Goal: Task Accomplishment & Management: Manage account settings

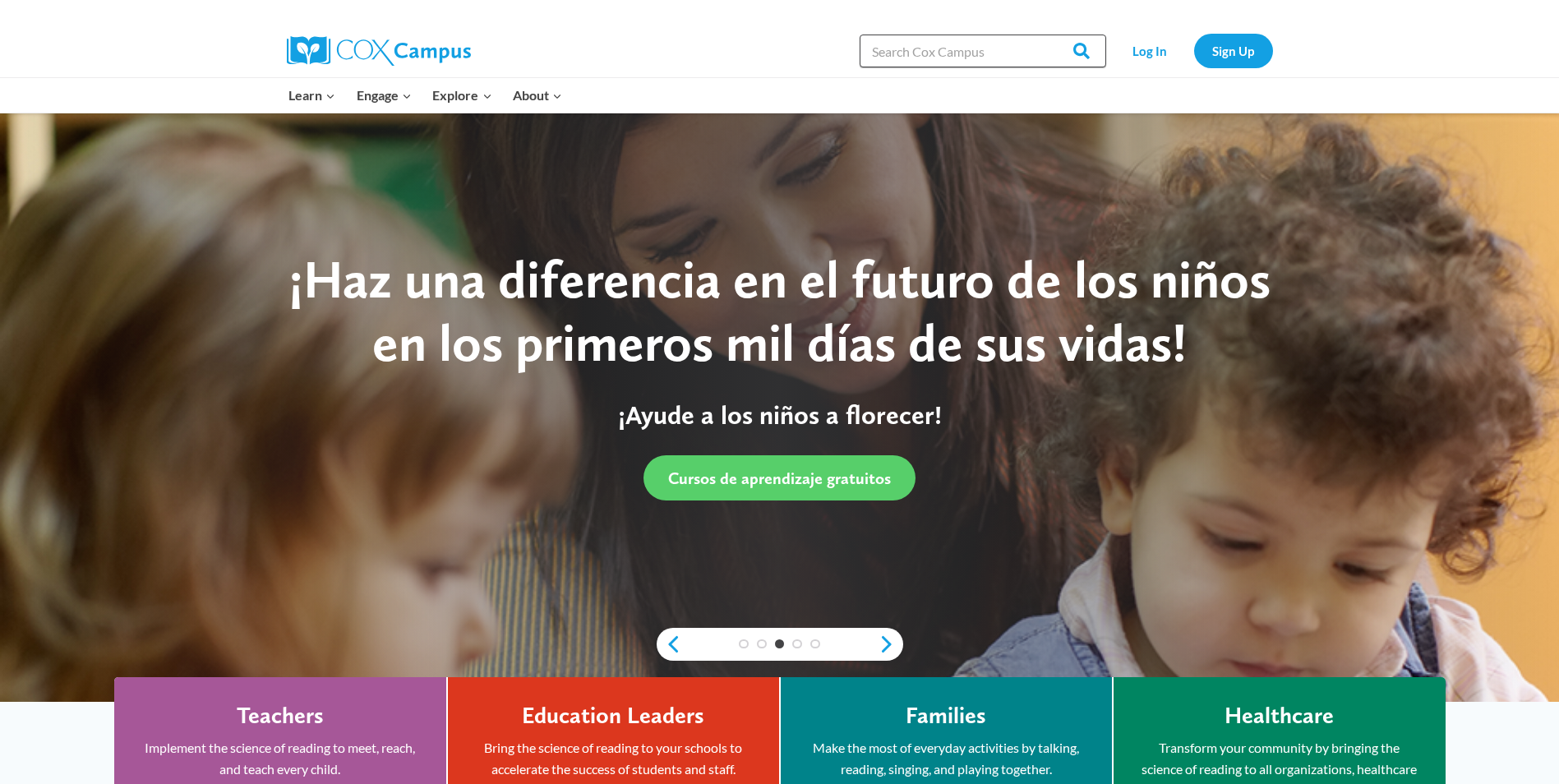
click at [972, 60] on input "Search in [URL][DOMAIN_NAME]" at bounding box center [983, 51] width 247 height 33
click at [1149, 53] on link "Log In" at bounding box center [1150, 50] width 72 height 34
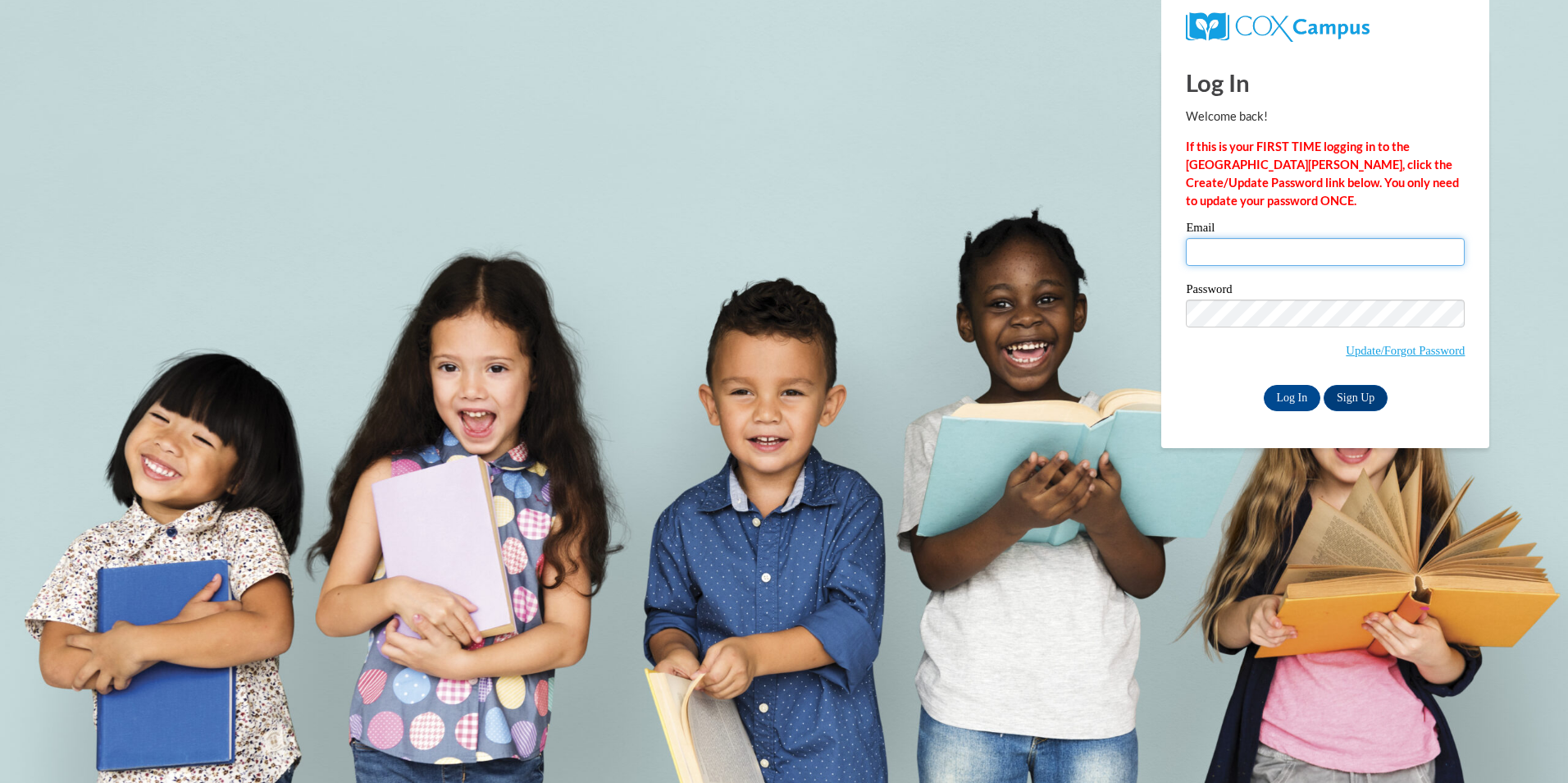
click at [1269, 255] on input "Email" at bounding box center [1325, 252] width 279 height 28
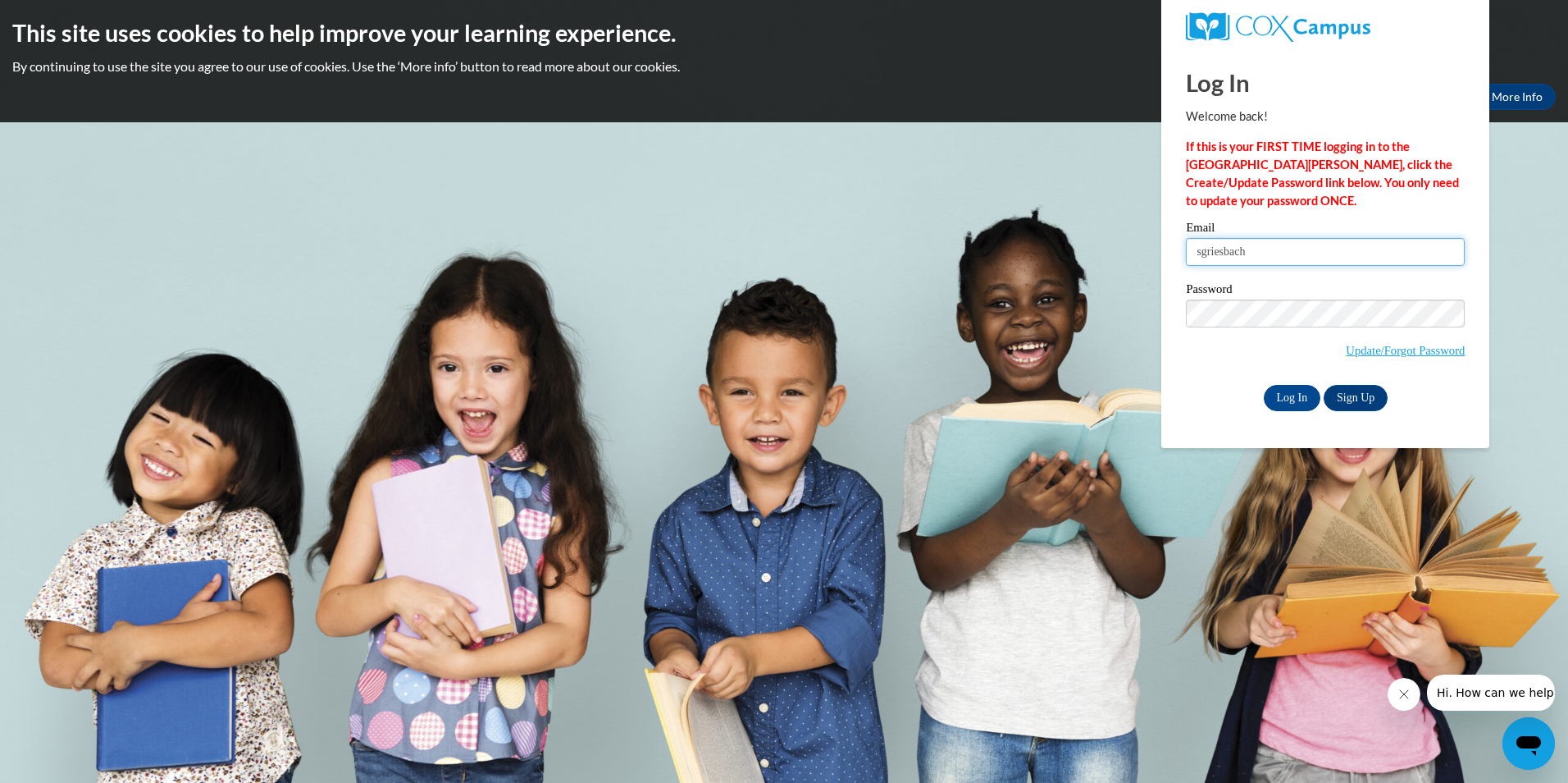
click at [1270, 254] on input "sgriesbach" at bounding box center [1325, 252] width 279 height 28
type input "sgriesbach@shiocton.k12.wi.us"
click at [1298, 402] on input "Log In" at bounding box center [1292, 398] width 58 height 26
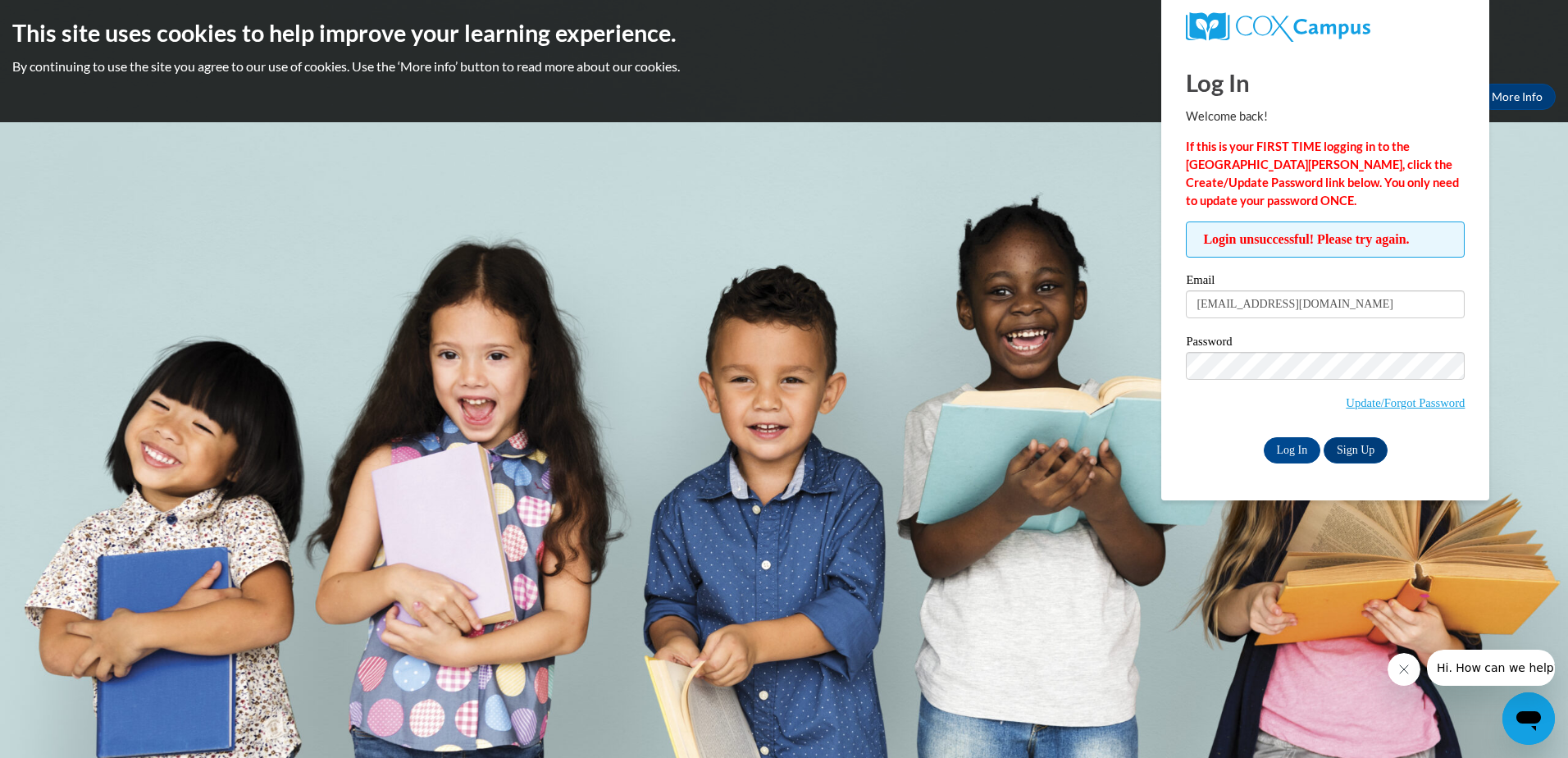
click at [1280, 378] on span "Update/Forgot Password" at bounding box center [1325, 386] width 279 height 68
click at [1264, 438] on input "Log In" at bounding box center [1292, 450] width 58 height 26
click at [1354, 404] on link "Update/Forgot Password" at bounding box center [1405, 402] width 119 height 13
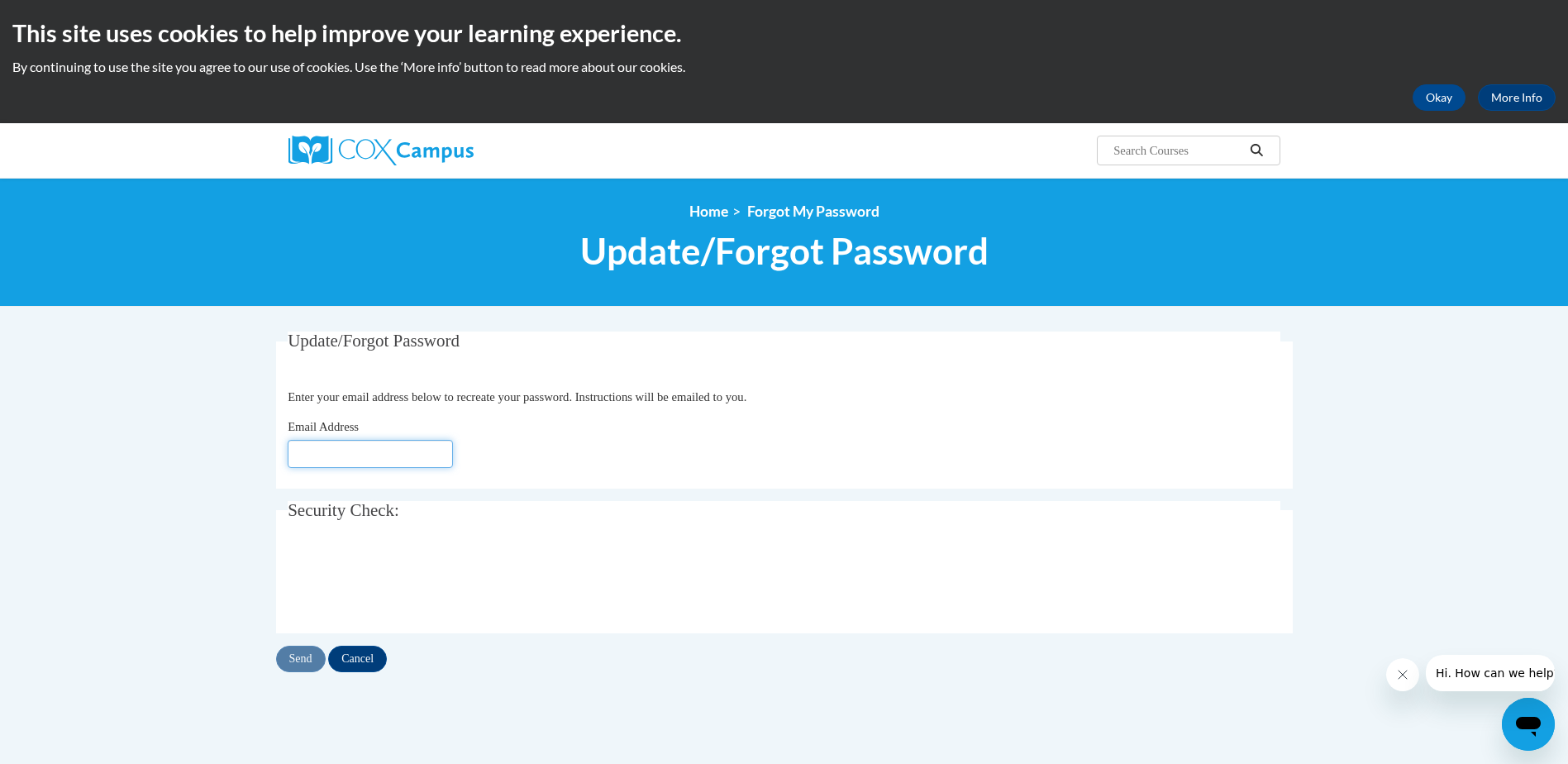
click at [318, 458] on input "Email Address" at bounding box center [370, 454] width 165 height 28
type input "[EMAIL_ADDRESS][DOMAIN_NAME]"
click at [302, 665] on input "Send" at bounding box center [300, 659] width 49 height 26
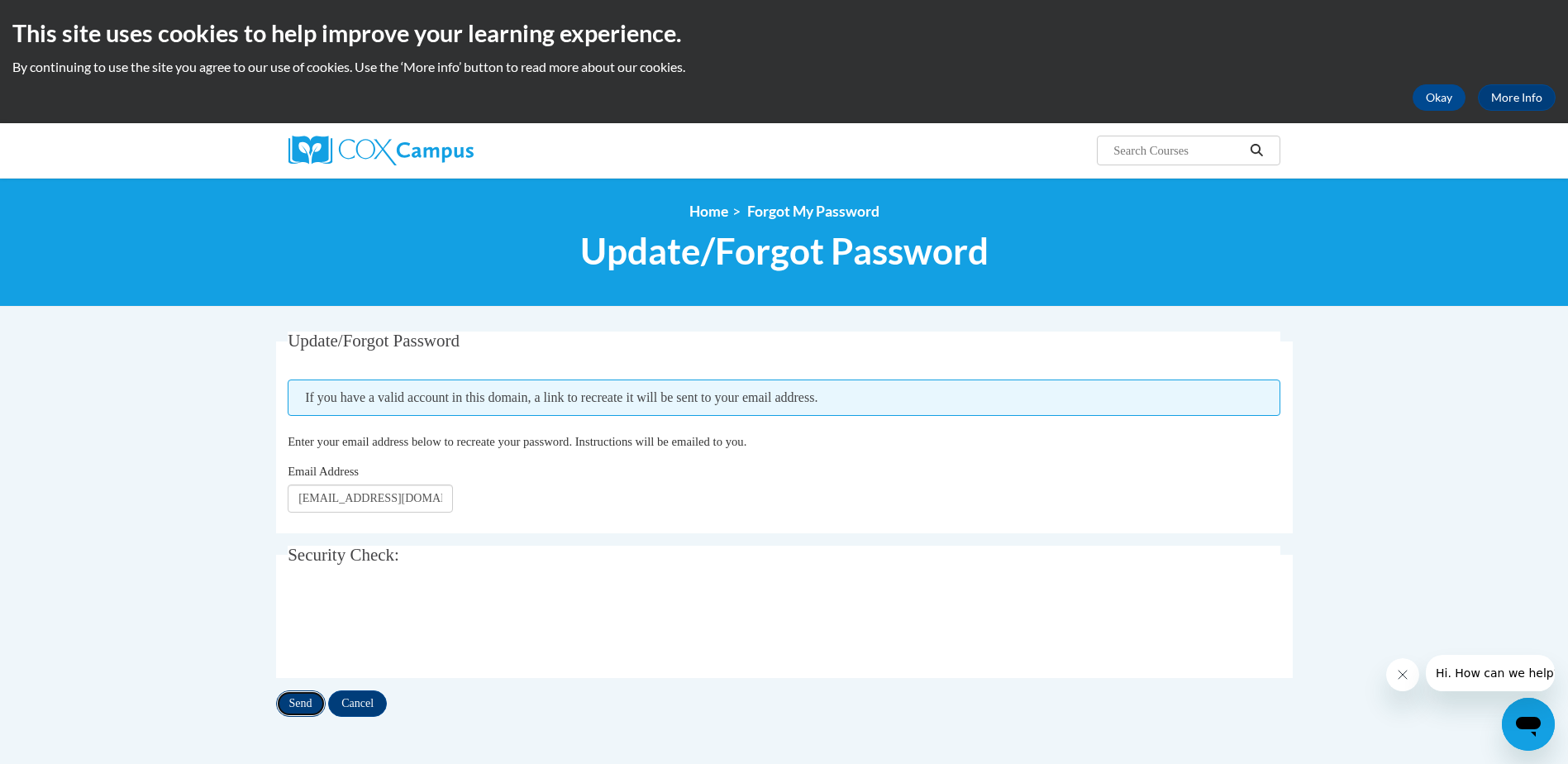
click at [292, 705] on input "Send" at bounding box center [300, 703] width 49 height 26
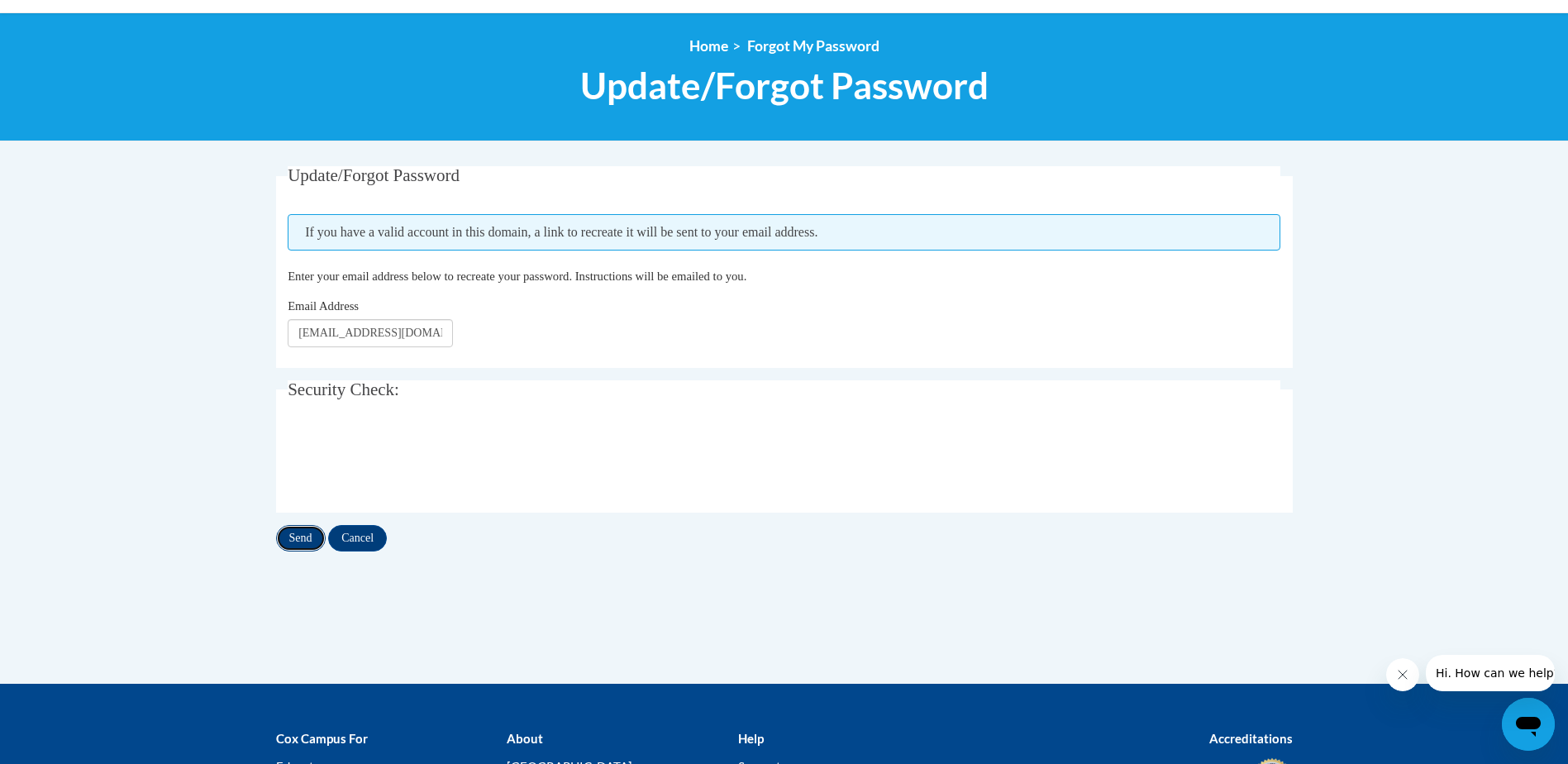
click at [293, 543] on input "Send" at bounding box center [300, 538] width 49 height 26
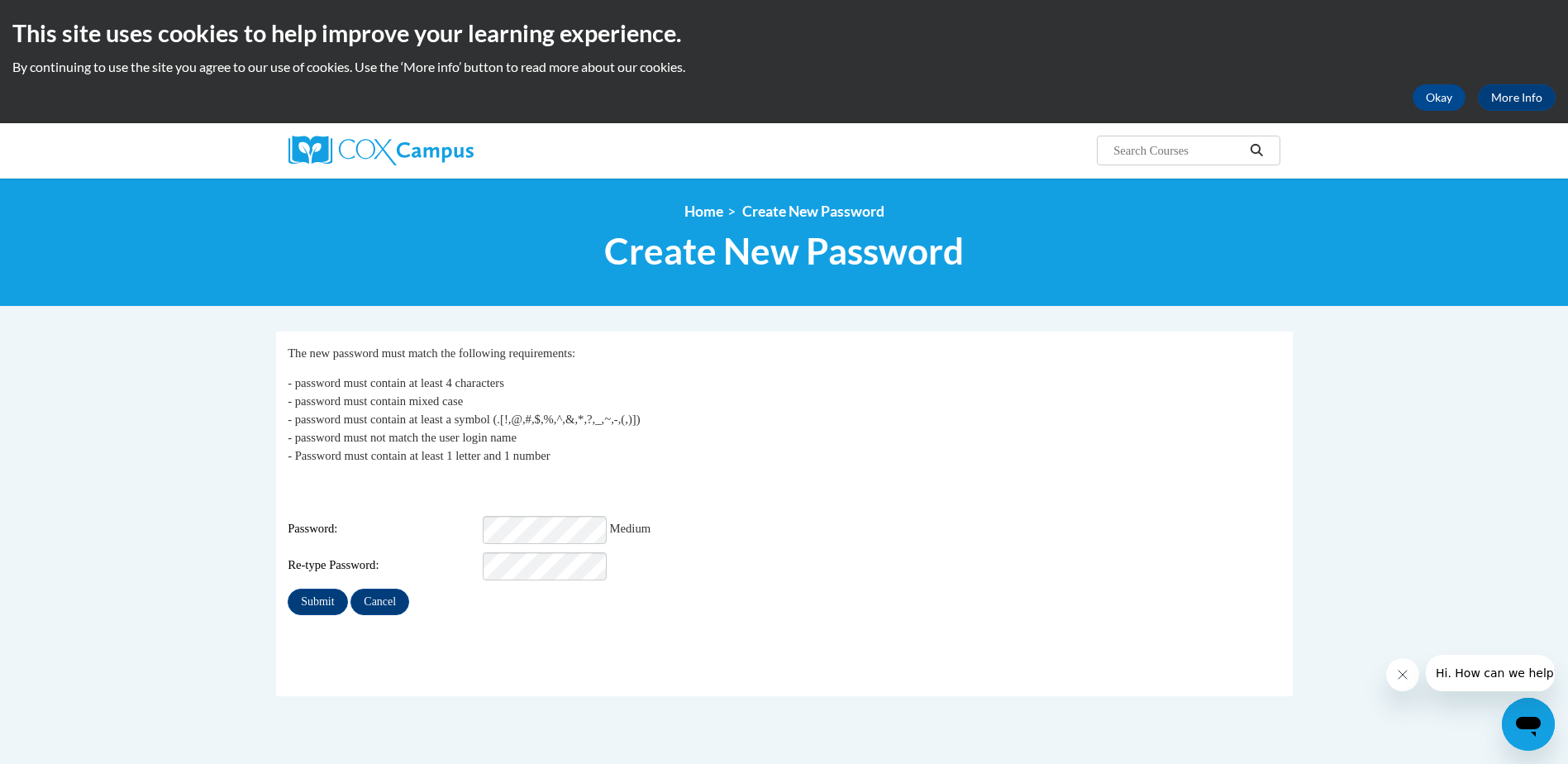
click at [878, 516] on div "Password: Medium" at bounding box center [784, 530] width 993 height 28
click at [287, 589] on input "Submit" at bounding box center [317, 602] width 60 height 26
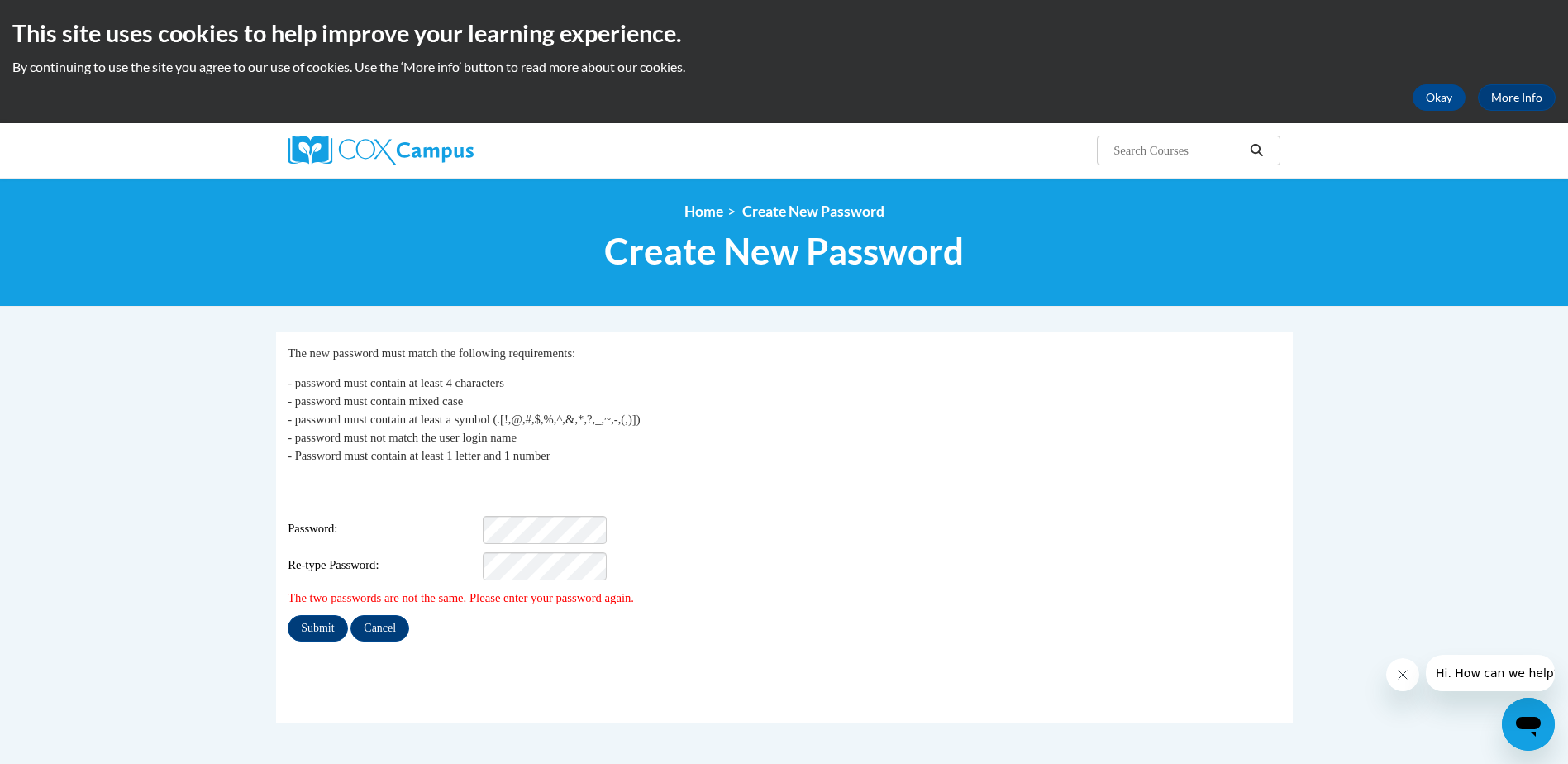
click at [517, 502] on div "Login: [EMAIL_ADDRESS][DOMAIN_NAME] Password: Re-type Password:" at bounding box center [784, 529] width 993 height 103
click at [843, 433] on p "- password must contain at least 4 characters - password must contain mixed cas…" at bounding box center [784, 419] width 993 height 91
click at [771, 492] on div "Login: sgriesbach@shiocton.k12.wi.us Password: Medium Re-type Password:" at bounding box center [784, 529] width 993 height 103
click at [883, 441] on p "- password must contain at least 4 characters - password must contain mixed cas…" at bounding box center [784, 419] width 993 height 91
click at [90, 508] on body "This site uses cookies to help improve your learning experience. By continuing …" at bounding box center [784, 553] width 1568 height 1107
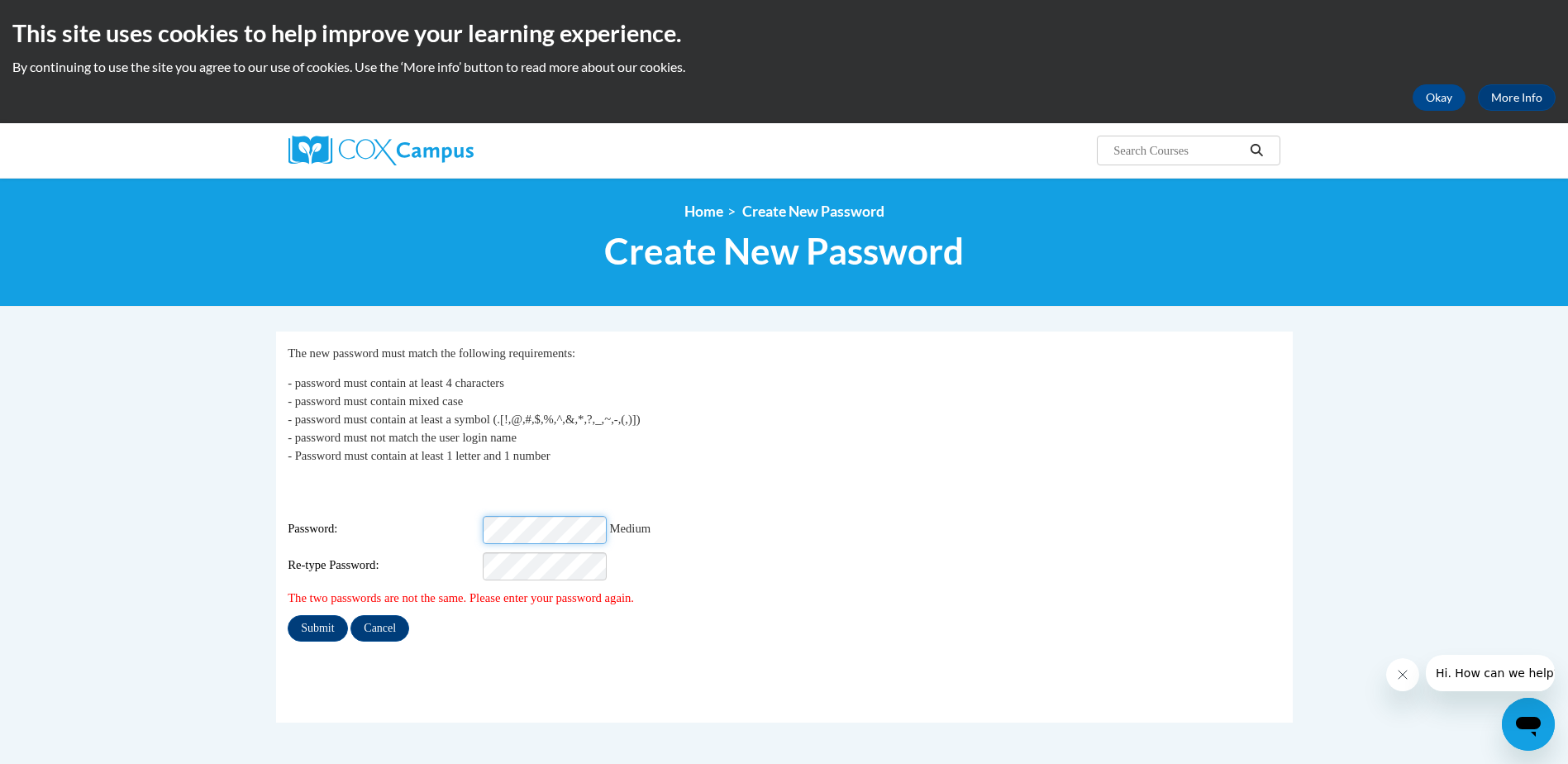
click at [0, 433] on html "This site uses cookies to help improve your learning experience. By continuing …" at bounding box center [784, 382] width 1568 height 764
click at [798, 466] on div "My Password The new password must match the following requirements: - password …" at bounding box center [784, 492] width 993 height 298
click at [325, 618] on input "Submit" at bounding box center [317, 629] width 60 height 26
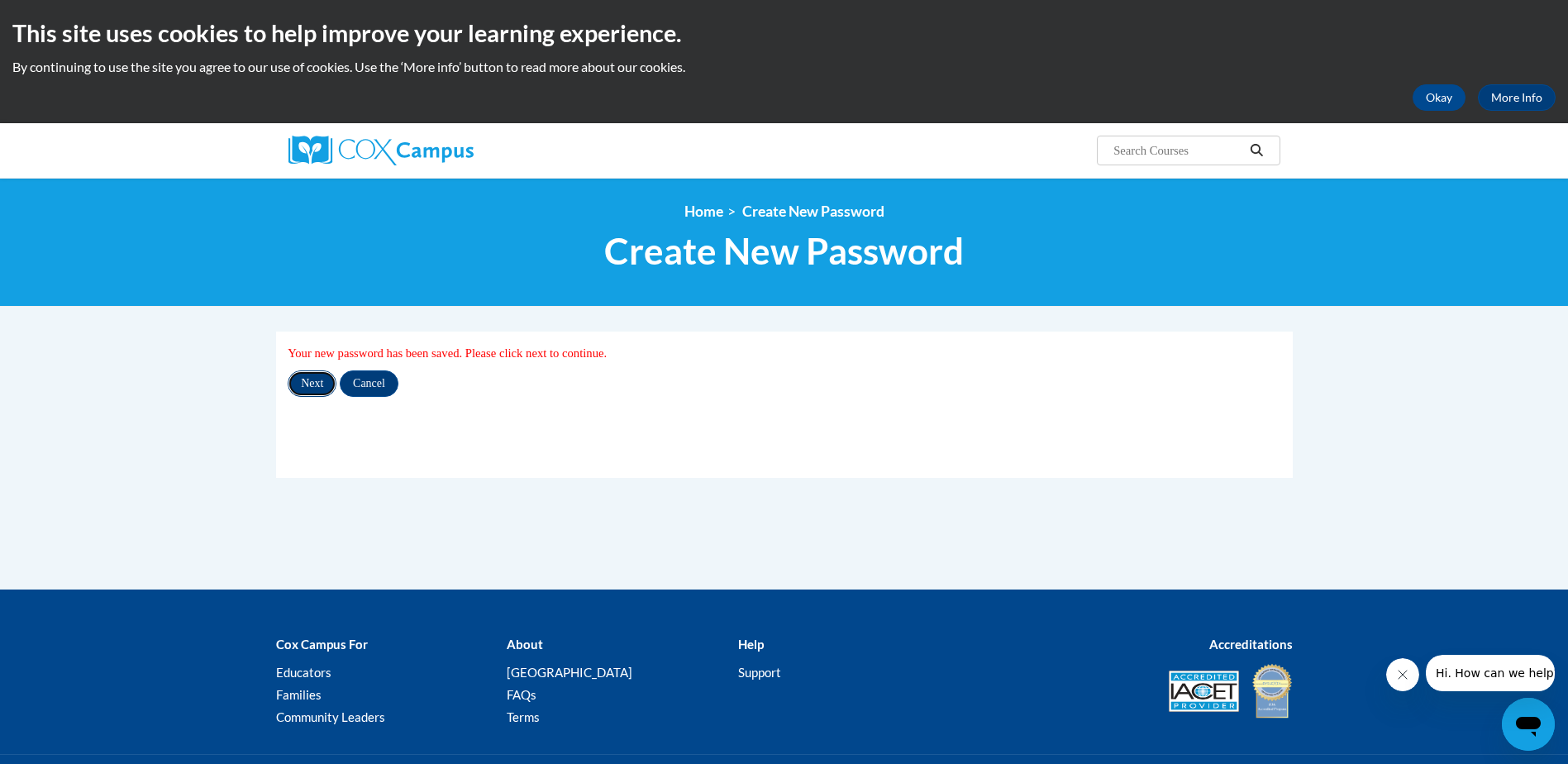
click at [319, 391] on input "Next" at bounding box center [312, 384] width 49 height 26
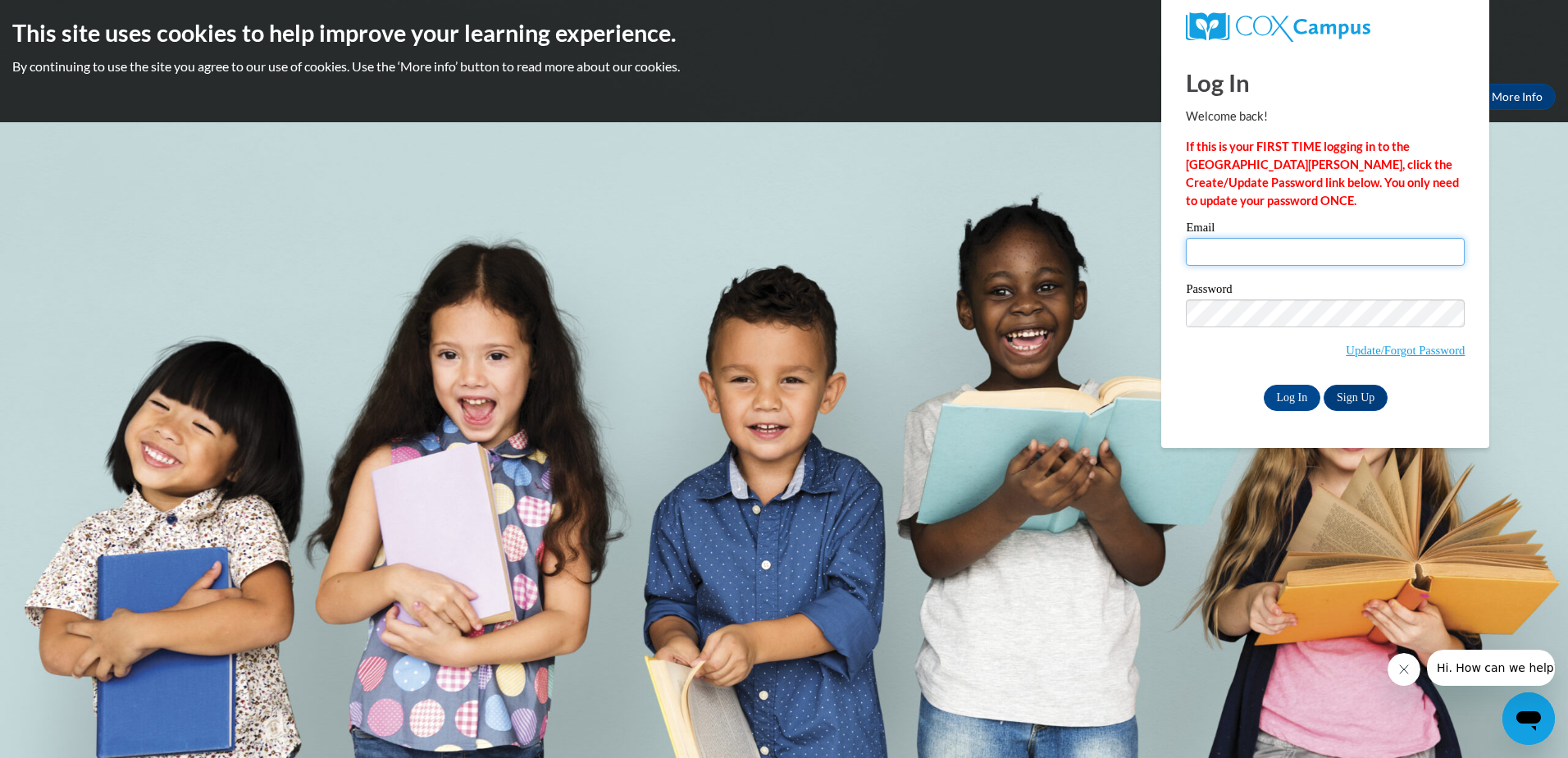
type input "[EMAIL_ADDRESS][DOMAIN_NAME]"
click at [461, 171] on body "This site uses cookies to help improve your learning experience. By continuing …" at bounding box center [784, 379] width 1568 height 758
drag, startPoint x: 1133, startPoint y: 184, endPoint x: 1131, endPoint y: 197, distance: 13.2
click at [1133, 184] on body "This site uses cookies to help improve your learning experience. By continuing …" at bounding box center [784, 379] width 1568 height 758
click at [1293, 389] on input "Log In" at bounding box center [1292, 398] width 58 height 26
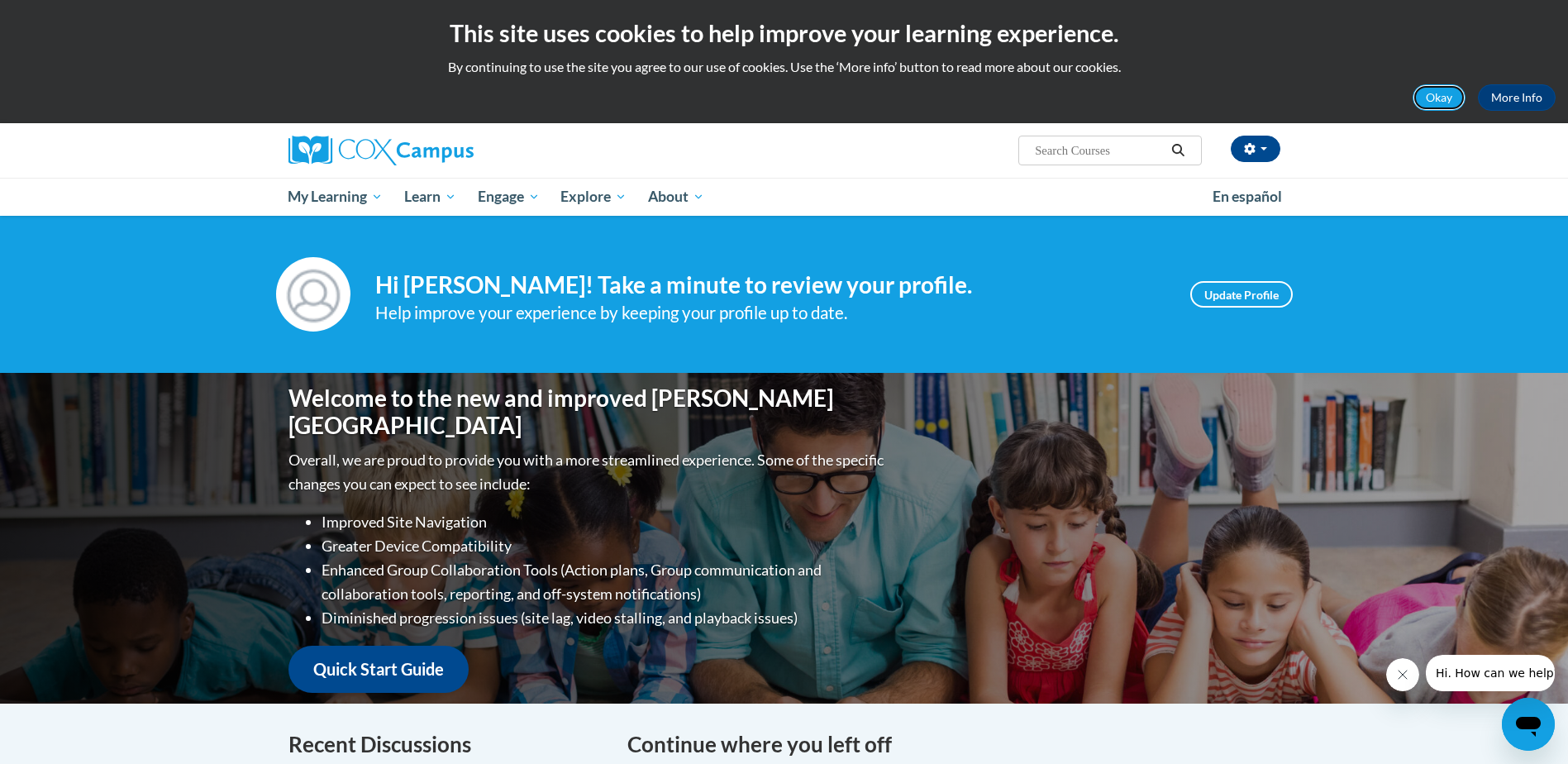
drag, startPoint x: 1447, startPoint y: 102, endPoint x: 1426, endPoint y: 108, distance: 21.8
click at [1447, 102] on button "Okay" at bounding box center [1439, 97] width 53 height 26
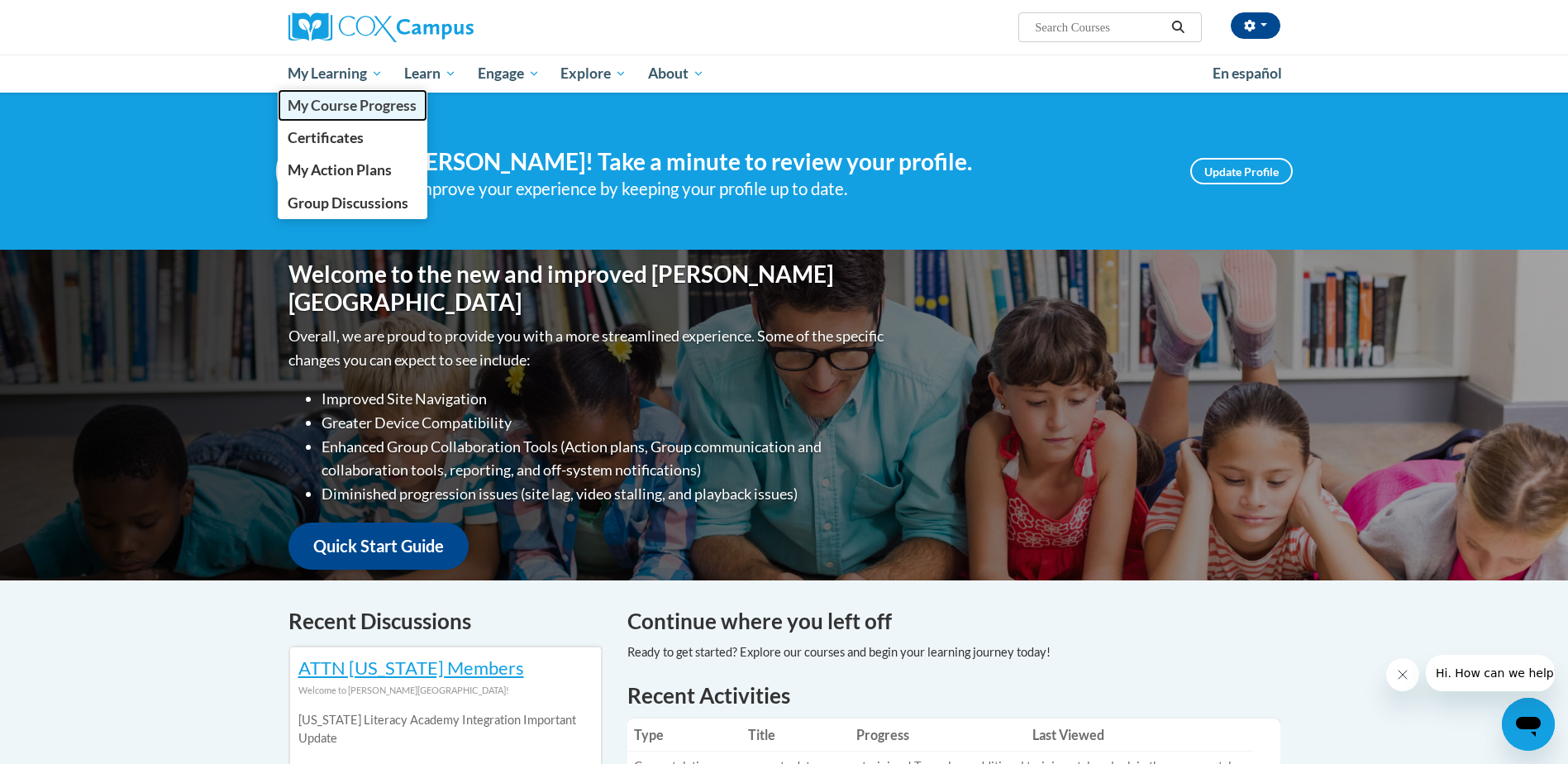
click at [365, 103] on span "My Course Progress" at bounding box center [351, 105] width 129 height 17
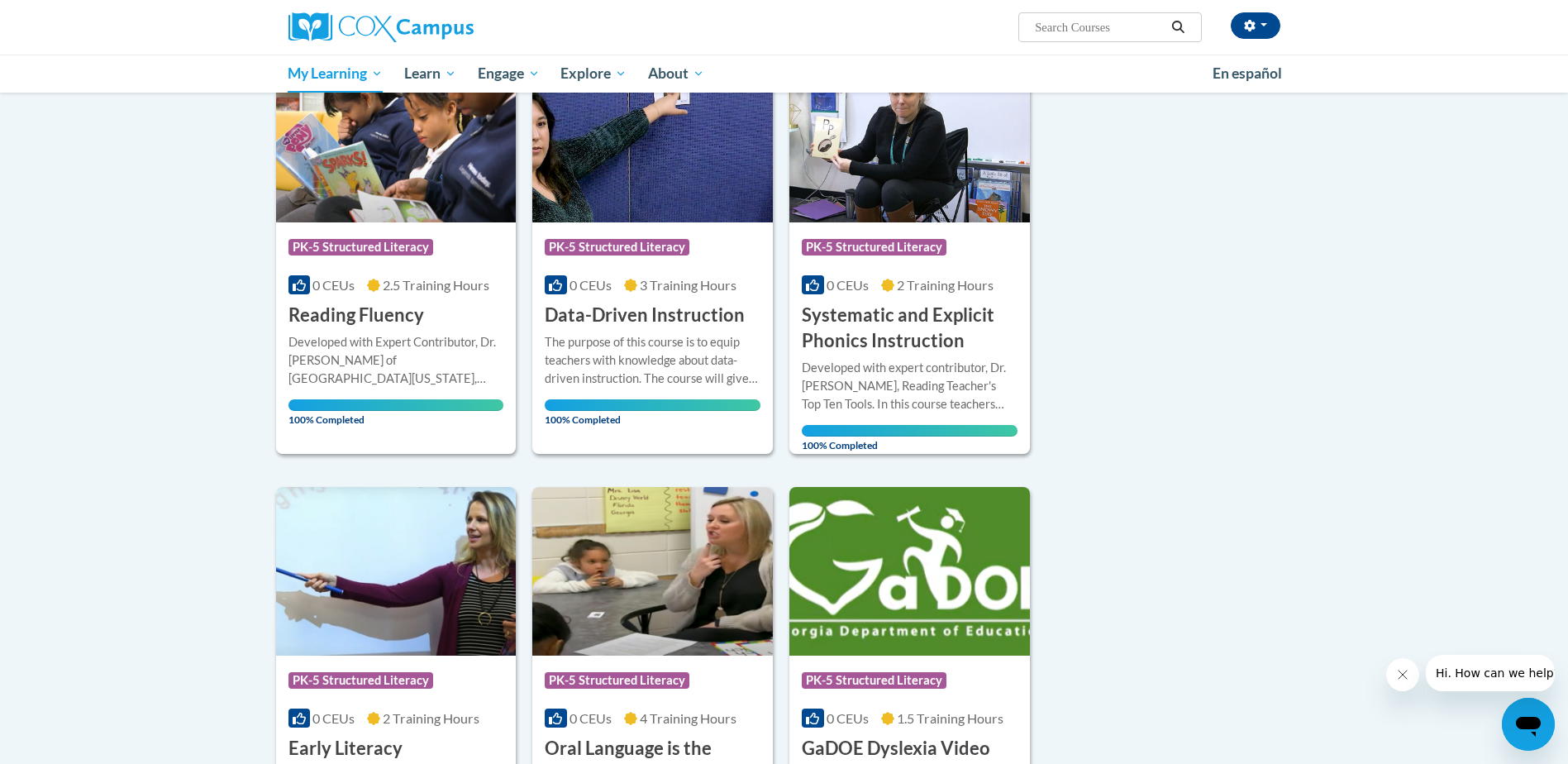
scroll to position [165, 0]
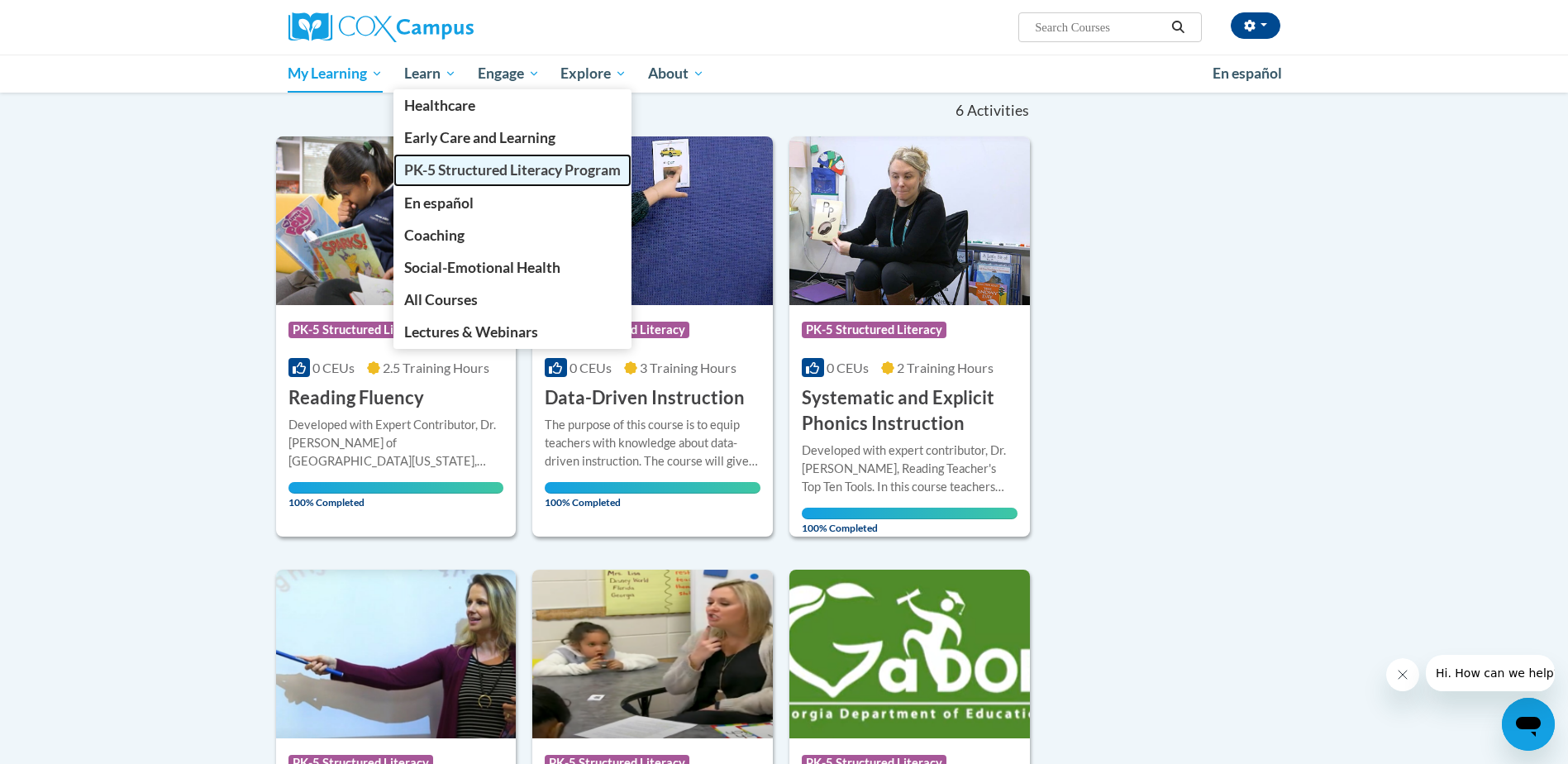
click at [482, 172] on span "PK-5 Structured Literacy Program" at bounding box center [513, 170] width 217 height 17
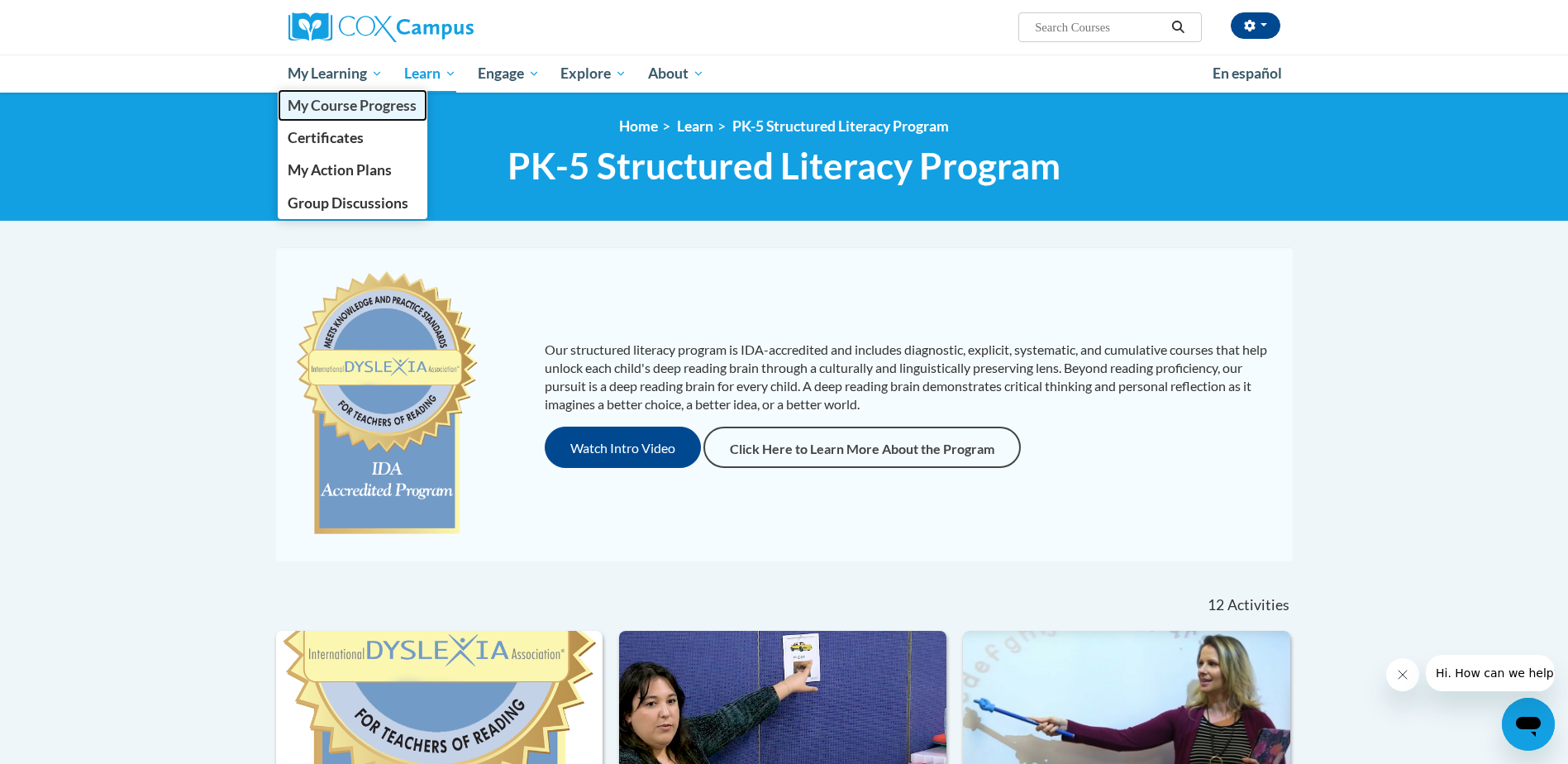
click at [371, 112] on span "My Course Progress" at bounding box center [351, 105] width 129 height 17
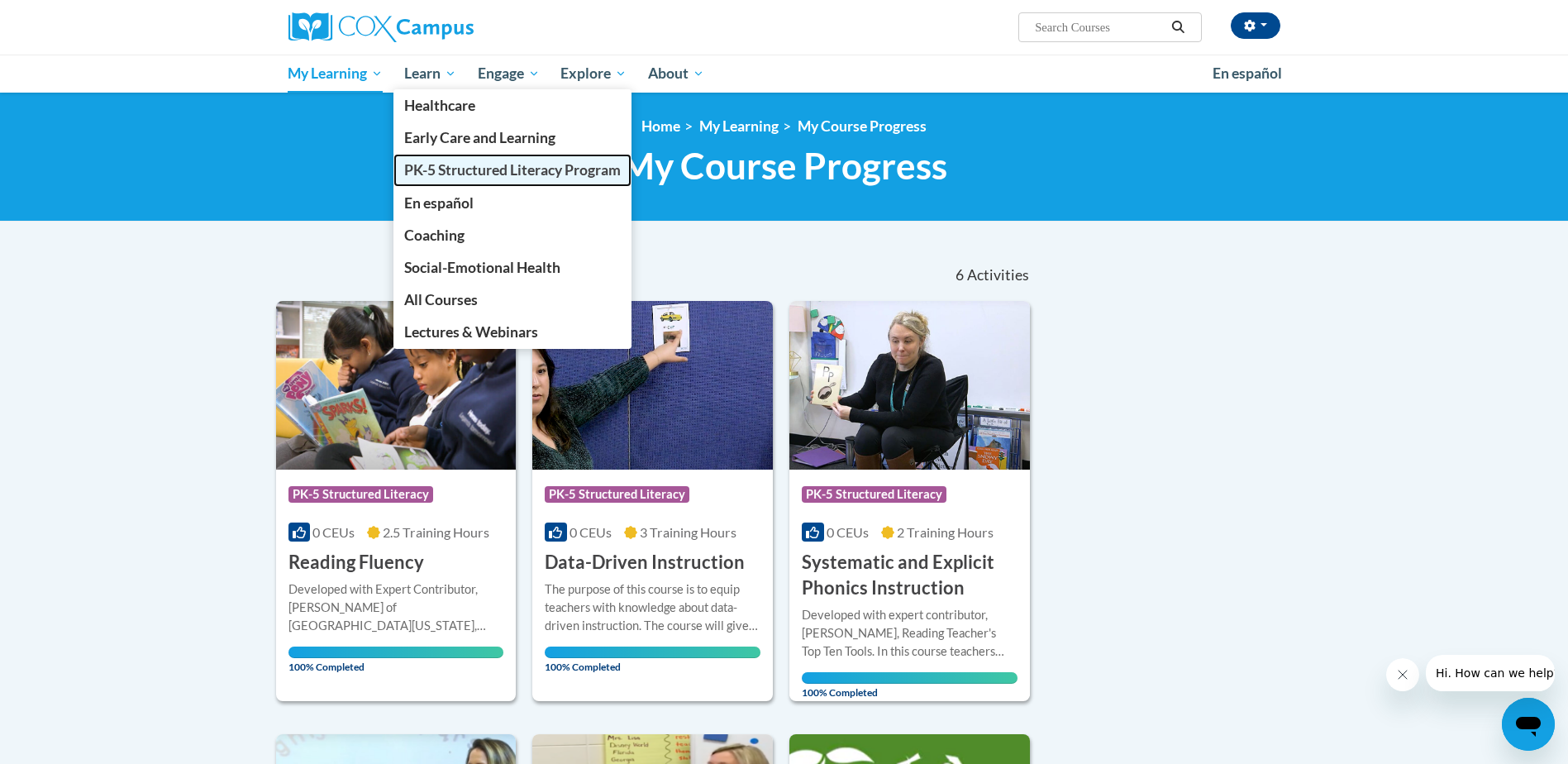
click at [467, 168] on span "PK-5 Structured Literacy Program" at bounding box center [513, 170] width 217 height 17
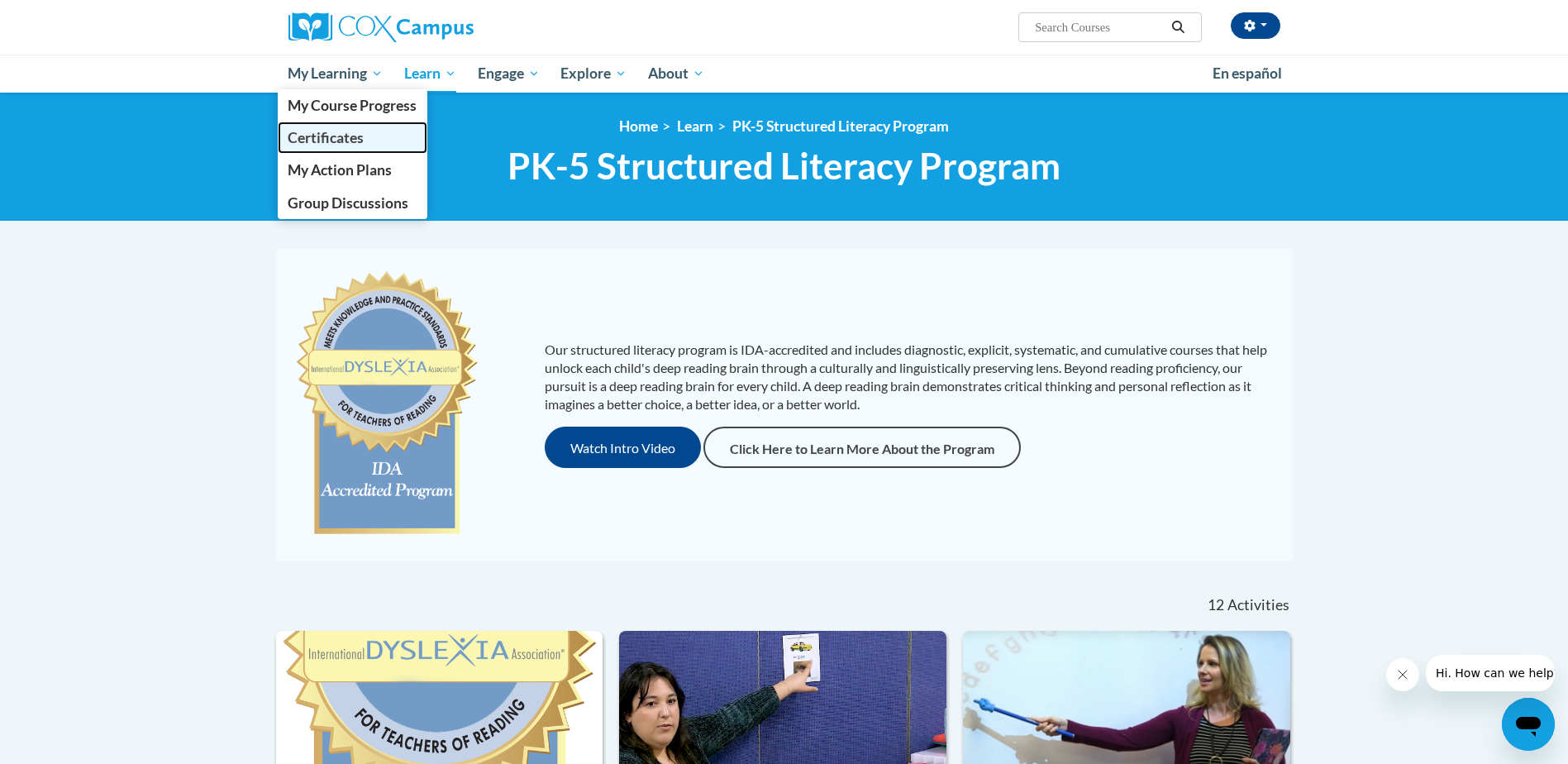
click at [345, 139] on span "Certificates" at bounding box center [325, 138] width 76 height 17
